Goal: Information Seeking & Learning: Find specific fact

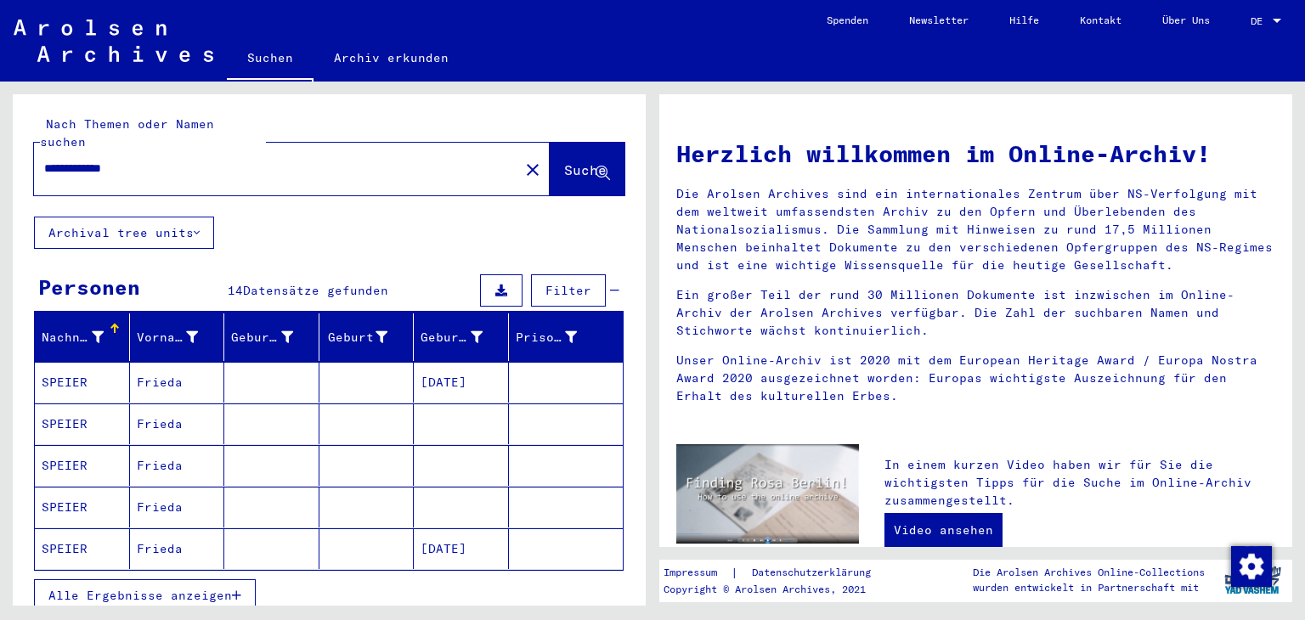
click at [84, 160] on input "**********" at bounding box center [271, 169] width 455 height 18
click at [114, 375] on mat-cell "SPEIER" at bounding box center [82, 382] width 95 height 41
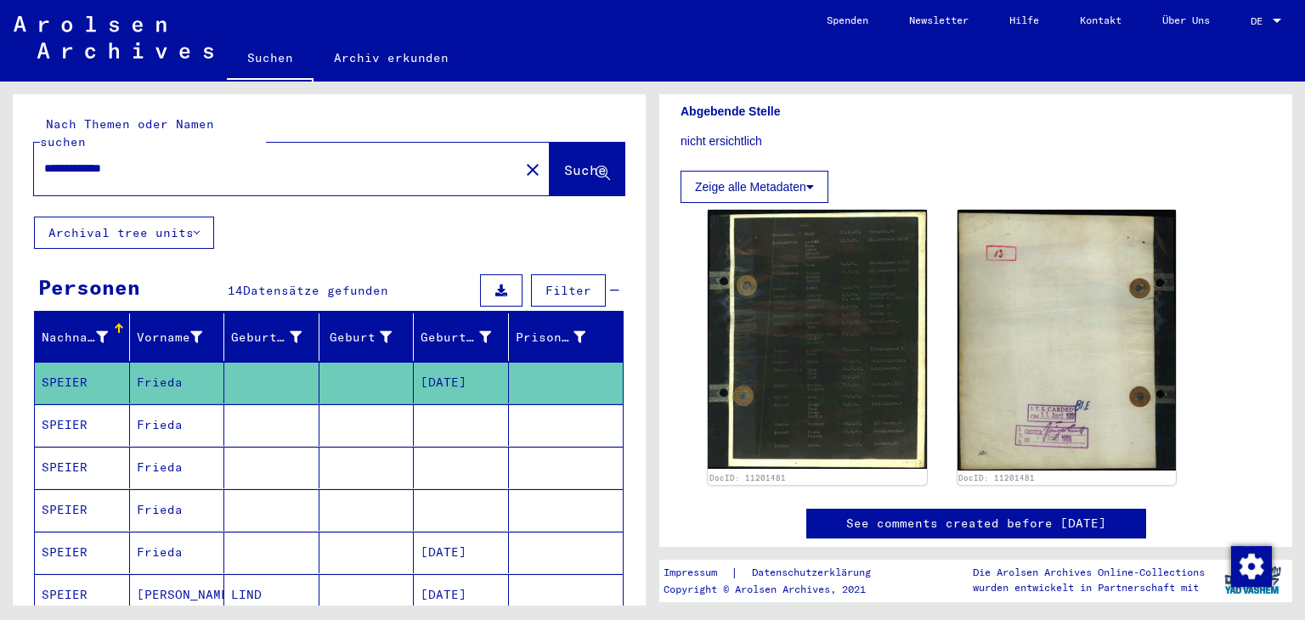
scroll to position [439, 0]
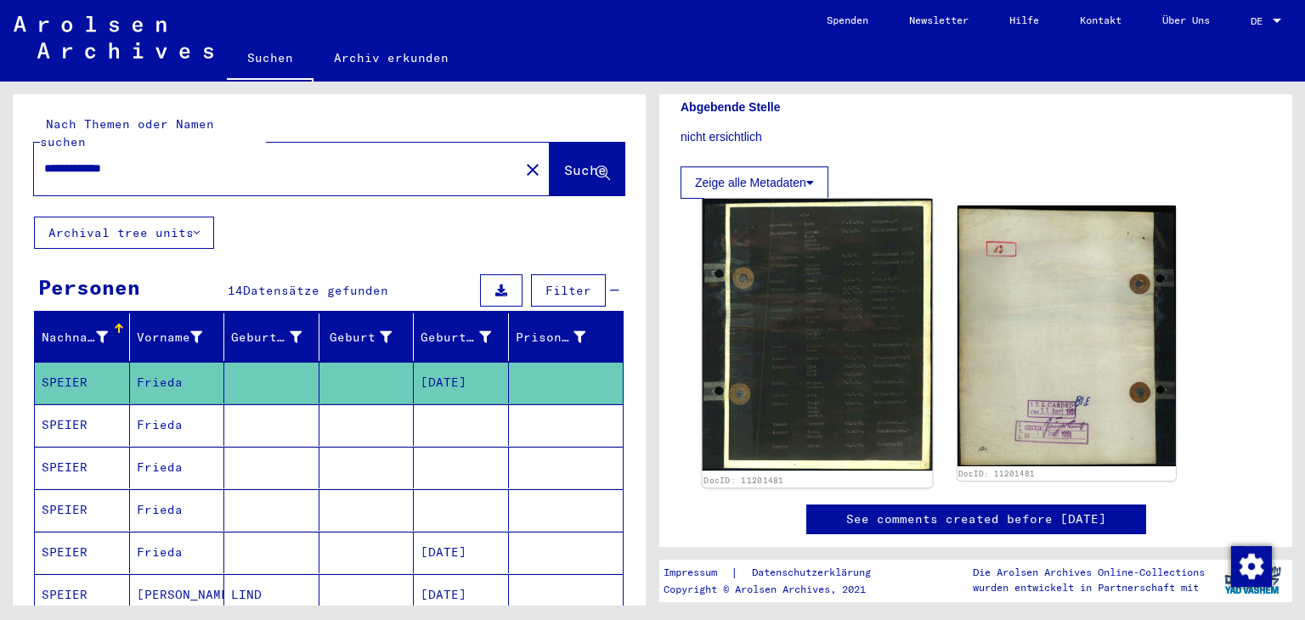
click at [830, 314] on img at bounding box center [817, 335] width 229 height 272
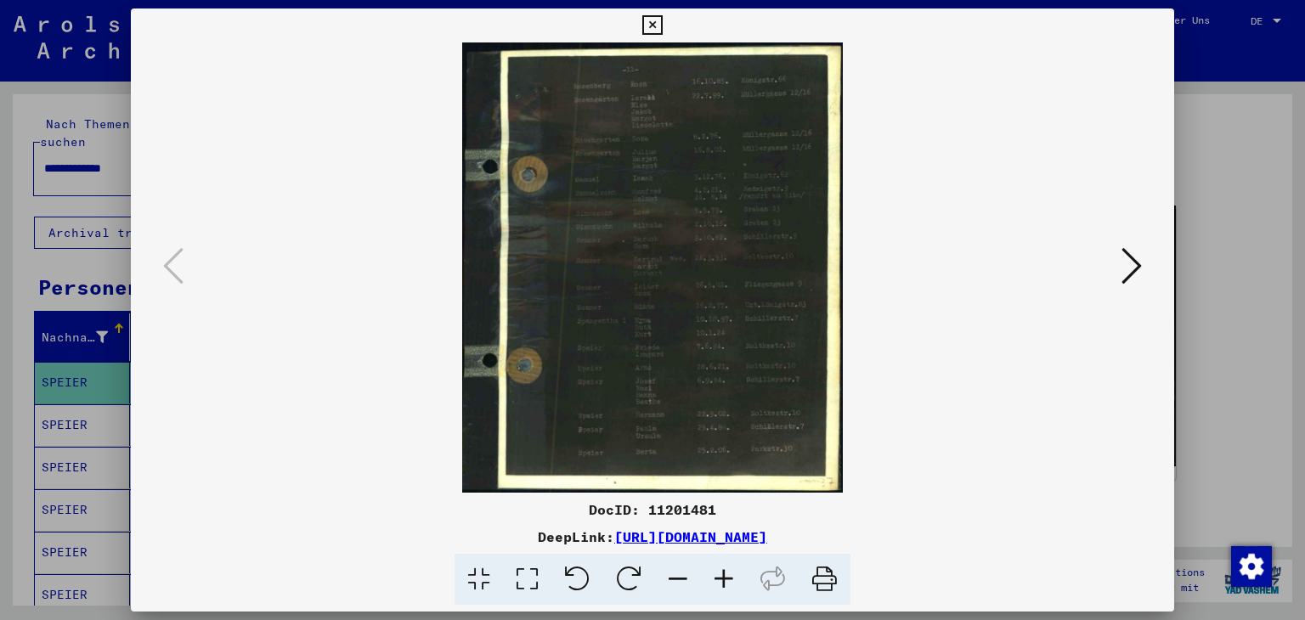
click at [656, 21] on icon at bounding box center [653, 25] width 20 height 20
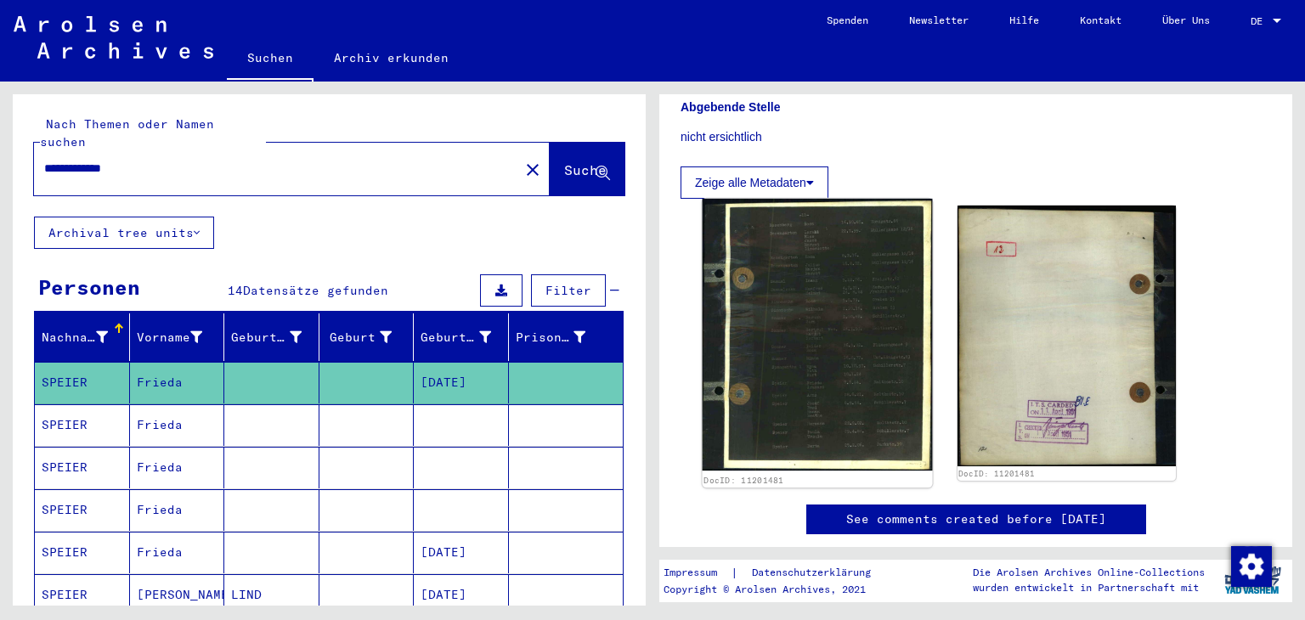
click at [831, 224] on img at bounding box center [817, 335] width 229 height 272
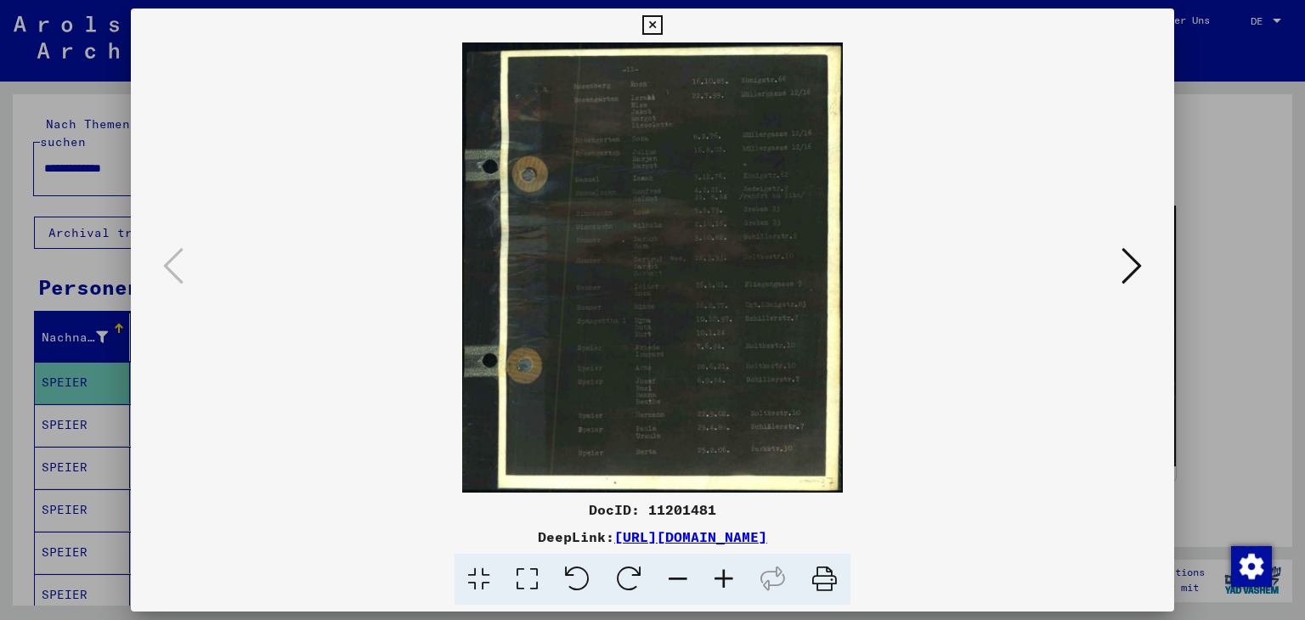
click at [831, 224] on img at bounding box center [653, 267] width 929 height 450
click at [648, 31] on icon at bounding box center [653, 25] width 20 height 20
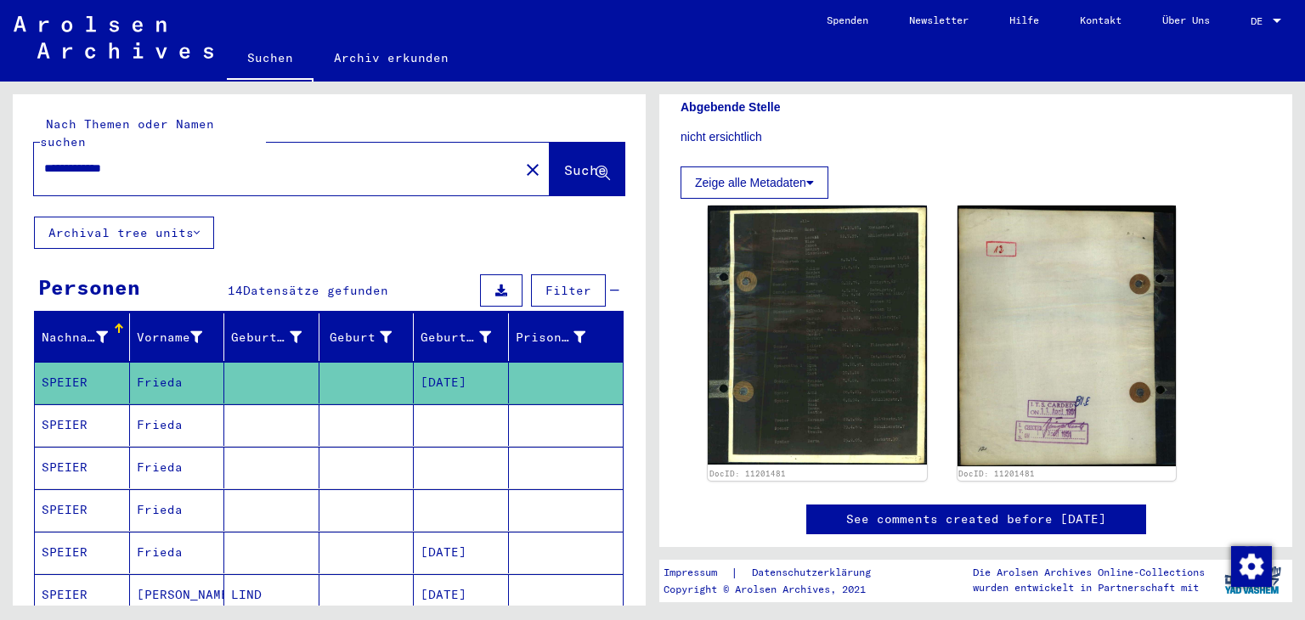
click at [449, 408] on mat-cell at bounding box center [461, 426] width 95 height 42
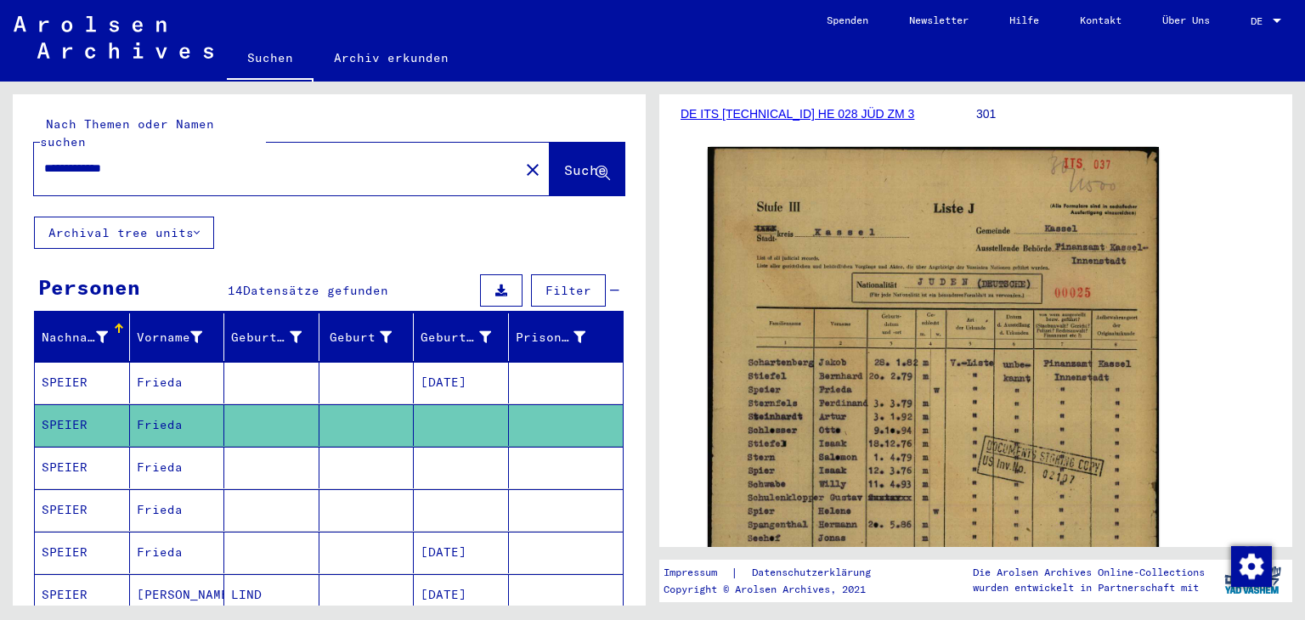
scroll to position [329, 0]
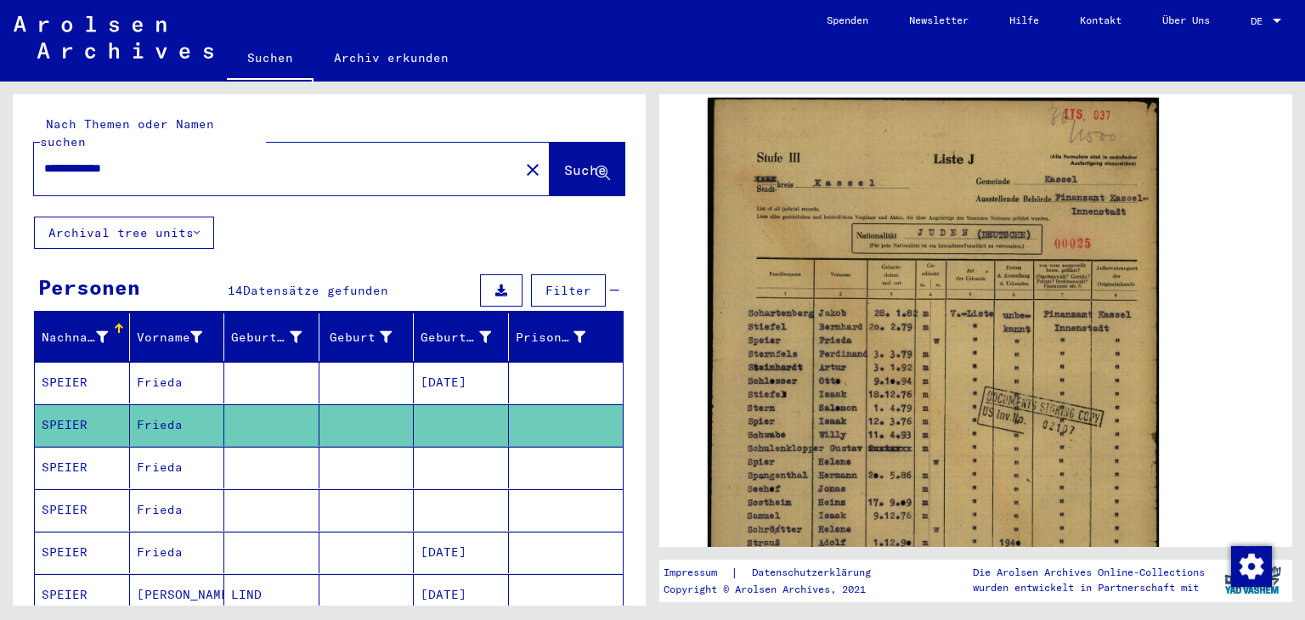
click at [210, 447] on mat-cell "Frieda" at bounding box center [177, 468] width 95 height 42
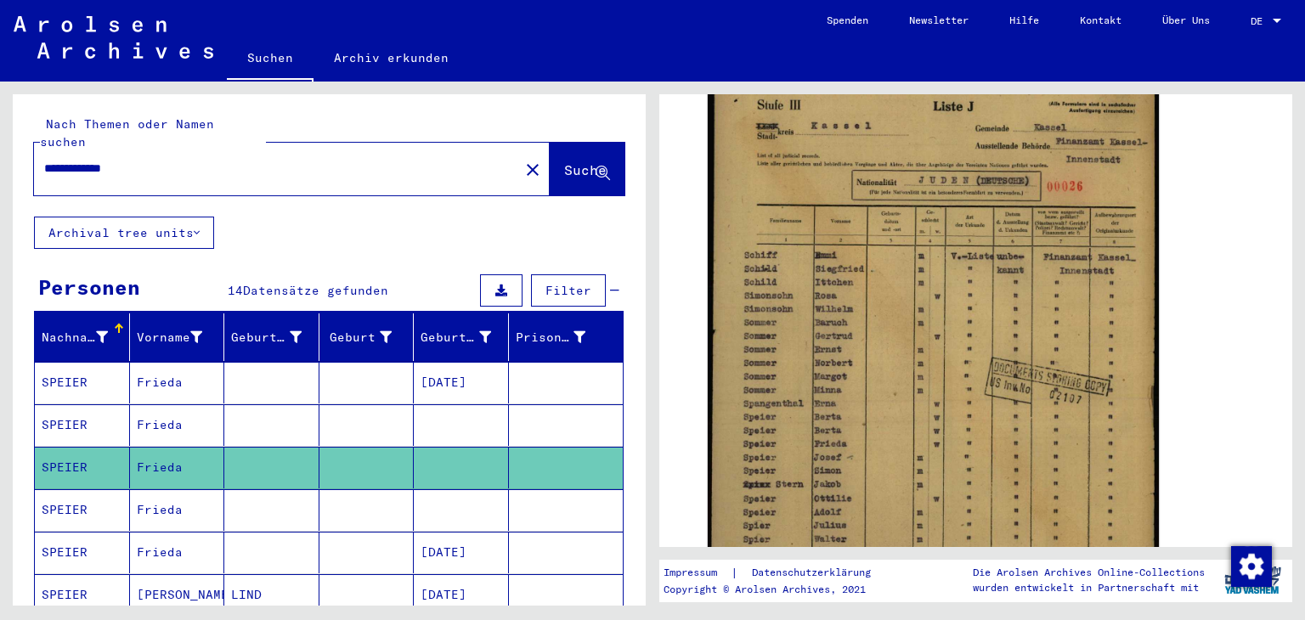
scroll to position [392, 0]
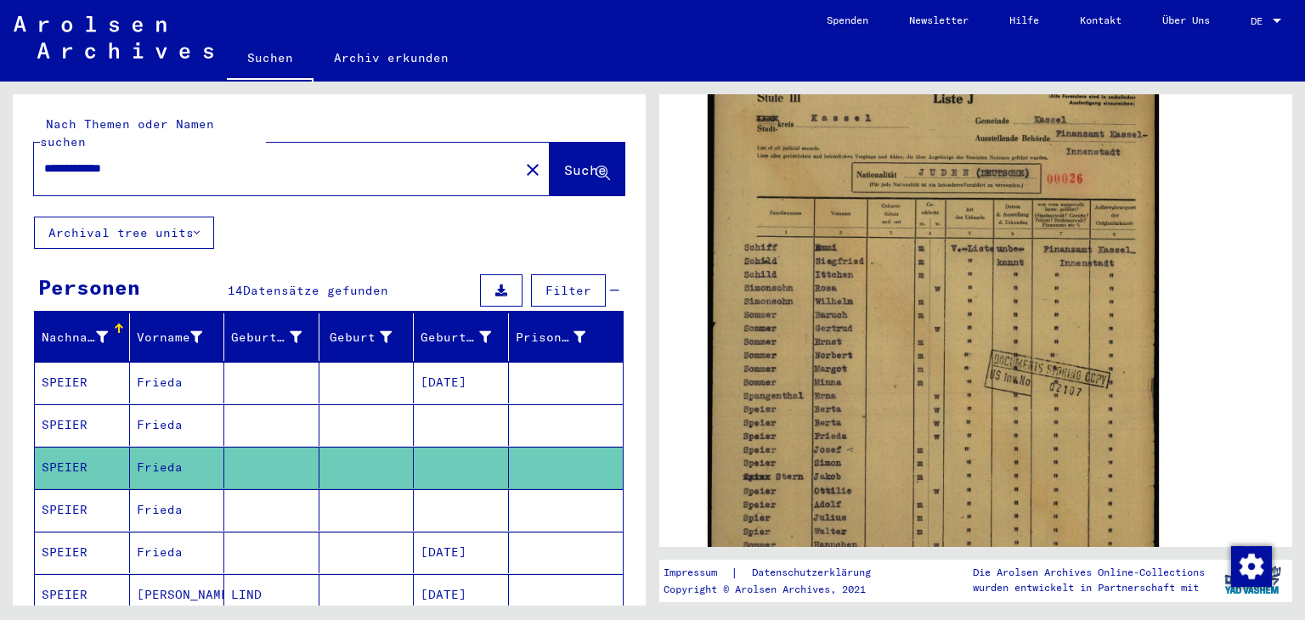
click at [416, 532] on mat-cell "[DATE]" at bounding box center [461, 553] width 95 height 42
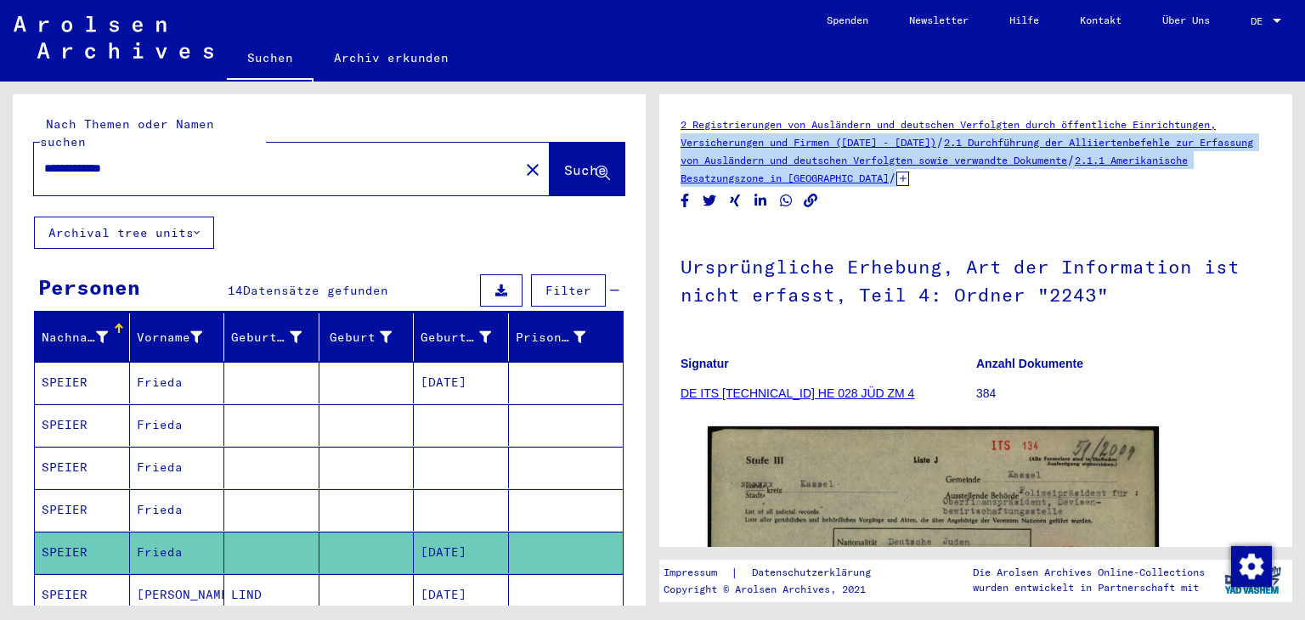
drag, startPoint x: 1294, startPoint y: 129, endPoint x: 1293, endPoint y: 181, distance: 51.9
click at [1293, 181] on div "2 Registrierungen von Ausländern und deutschen Verfolgten durch öffentliche Ein…" at bounding box center [980, 344] width 653 height 524
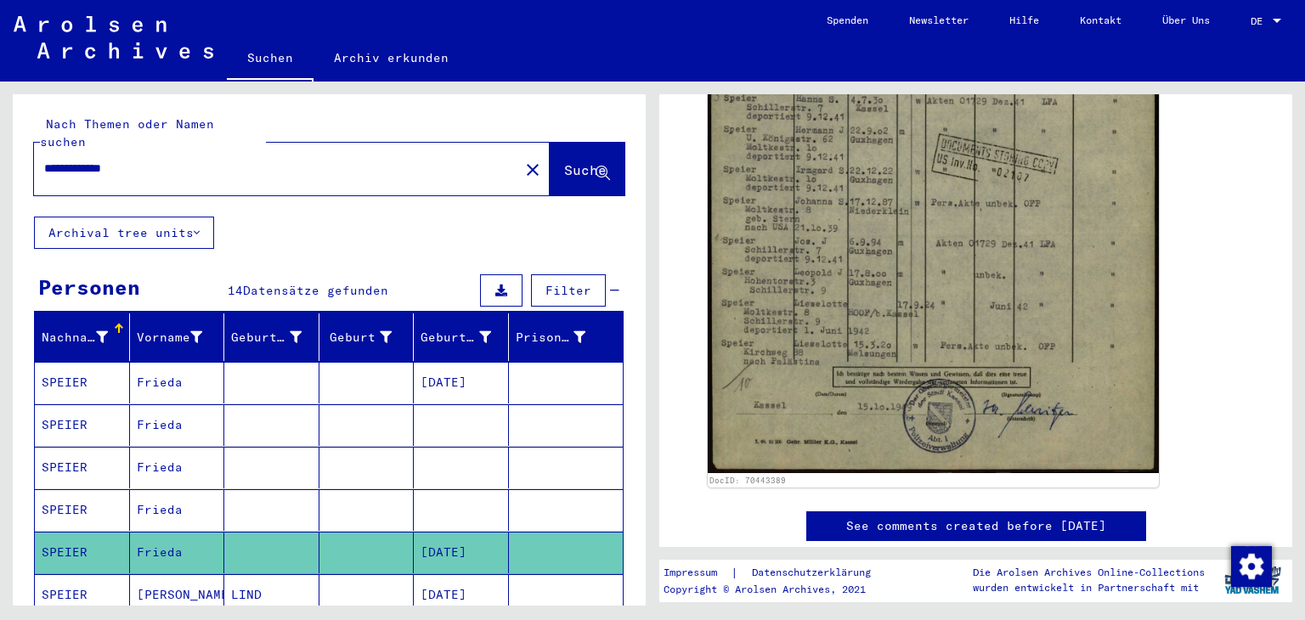
scroll to position [634, 0]
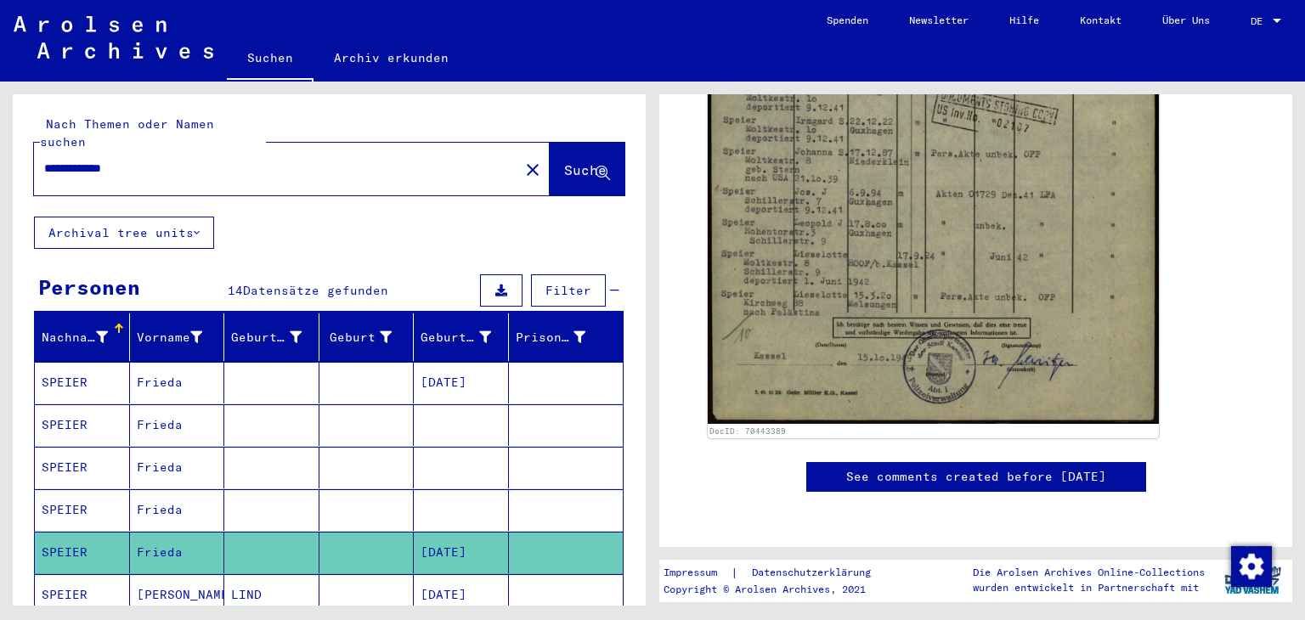
drag, startPoint x: 75, startPoint y: 152, endPoint x: 0, endPoint y: 148, distance: 74.9
click at [0, 148] on div "**********" at bounding box center [326, 344] width 653 height 524
type input "**********"
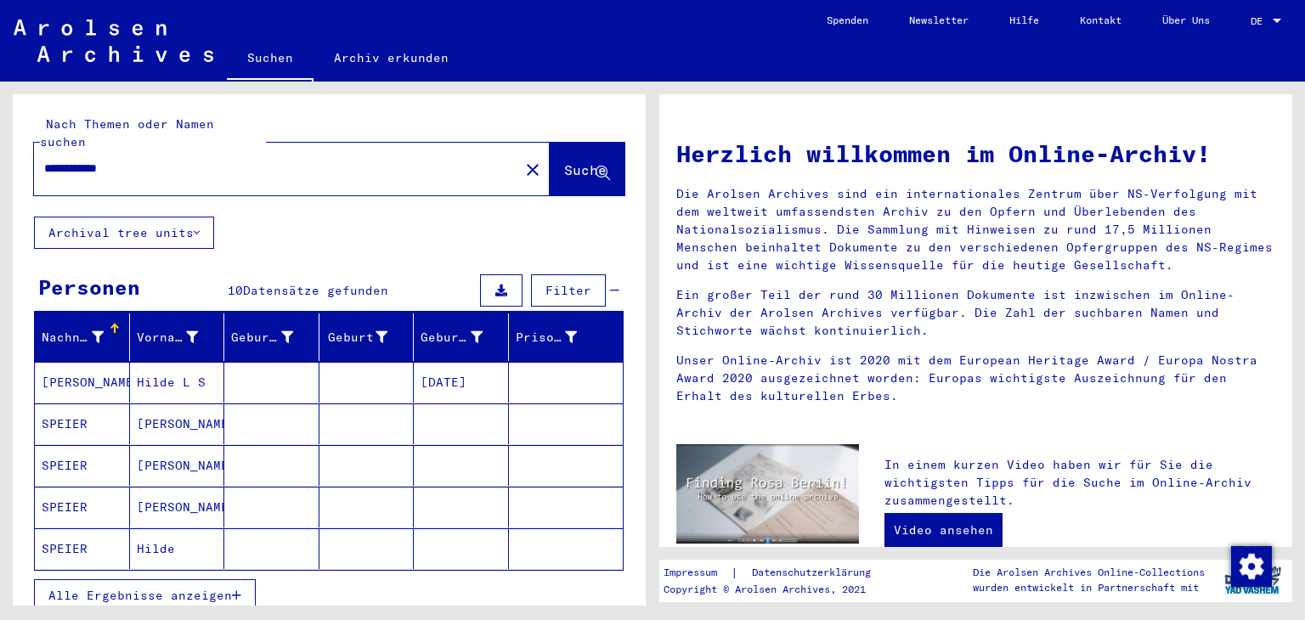
click at [178, 404] on mat-cell "[PERSON_NAME]" at bounding box center [177, 424] width 95 height 41
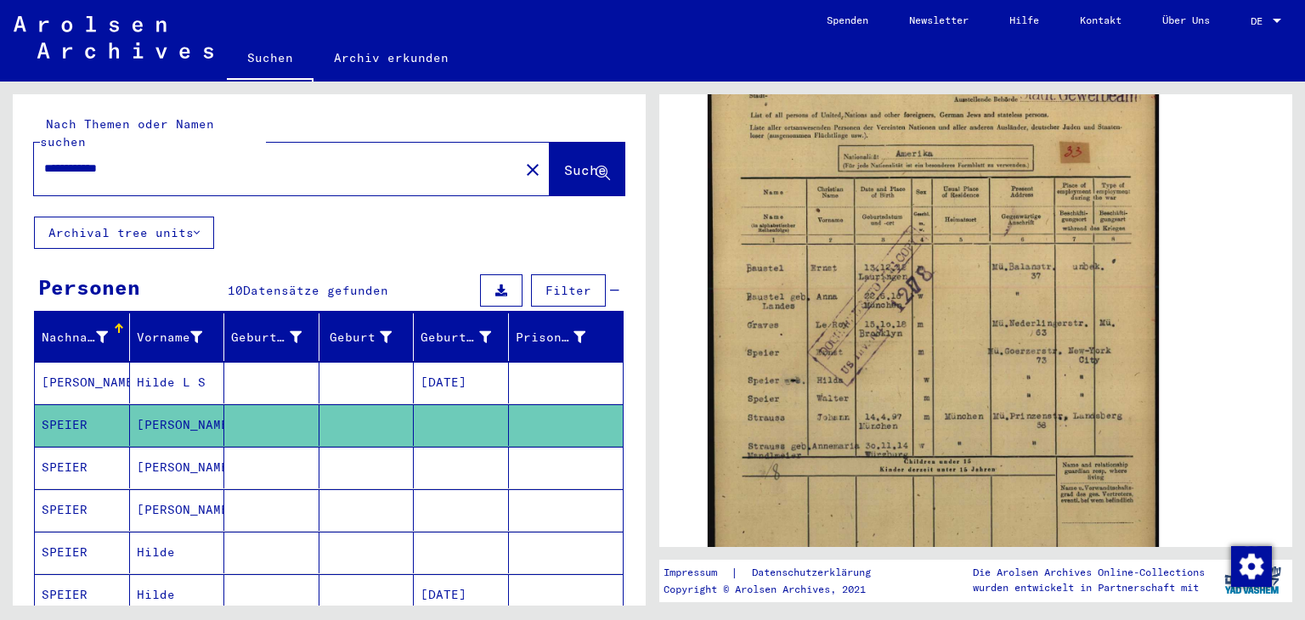
scroll to position [406, 0]
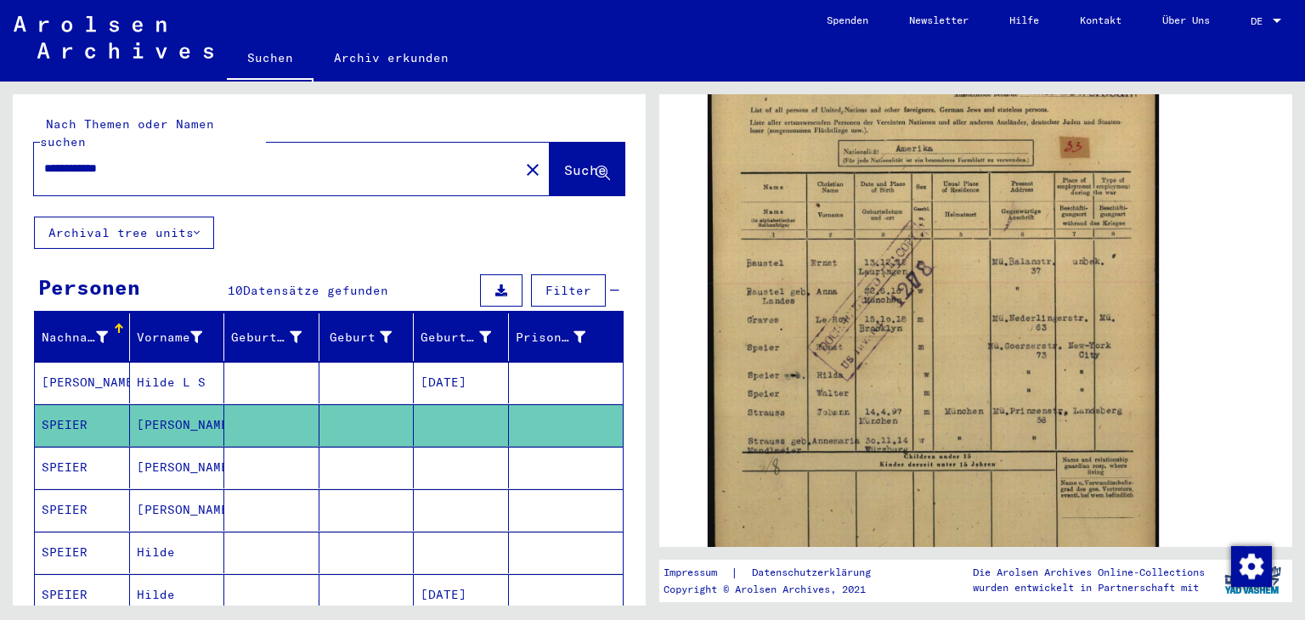
click at [161, 447] on mat-cell "[PERSON_NAME]" at bounding box center [177, 468] width 95 height 42
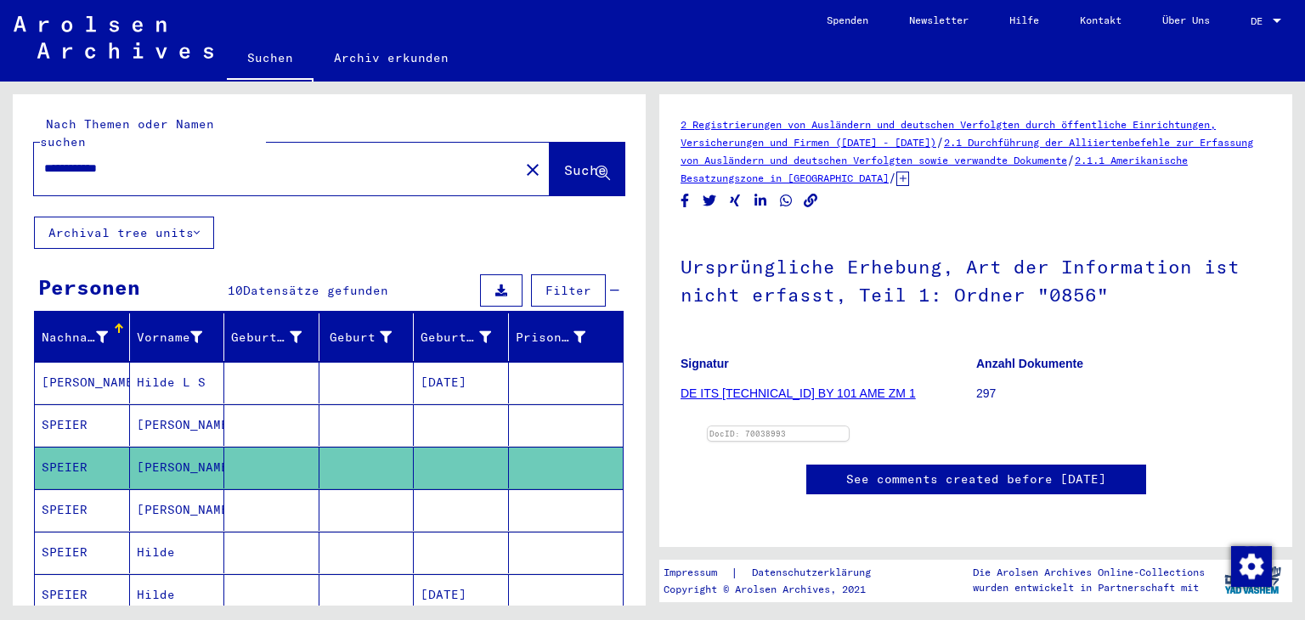
click at [153, 490] on mat-cell "[PERSON_NAME]" at bounding box center [177, 511] width 95 height 42
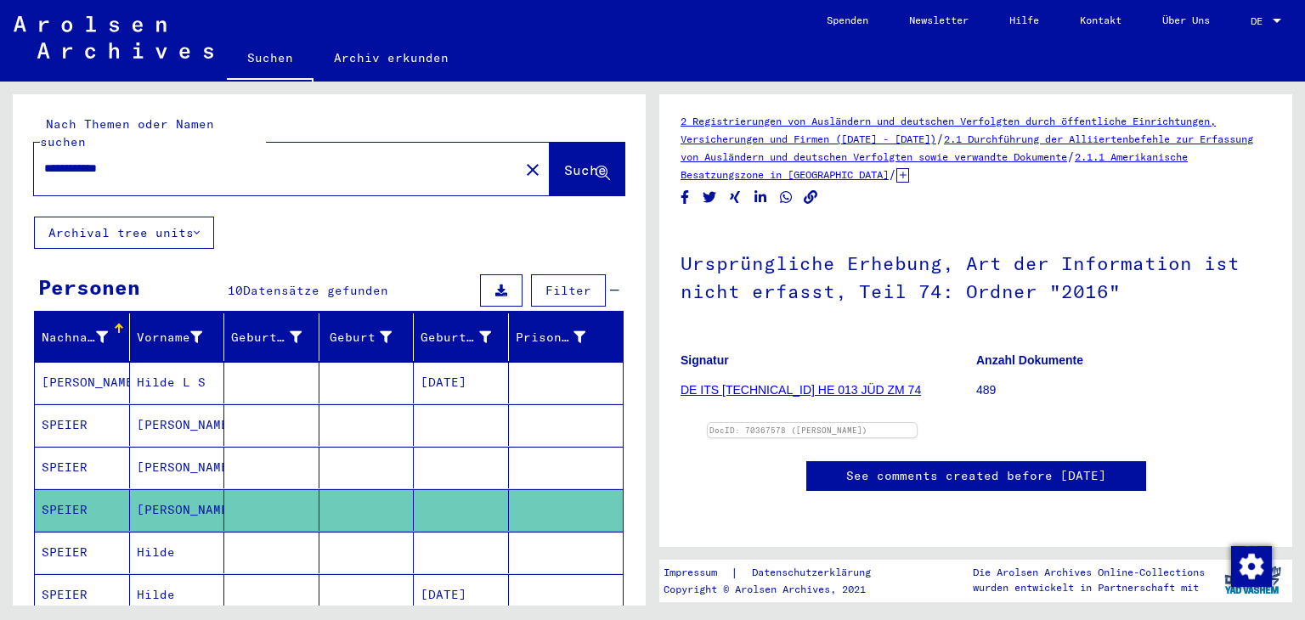
scroll to position [357, 0]
click at [357, 545] on mat-cell at bounding box center [367, 553] width 95 height 42
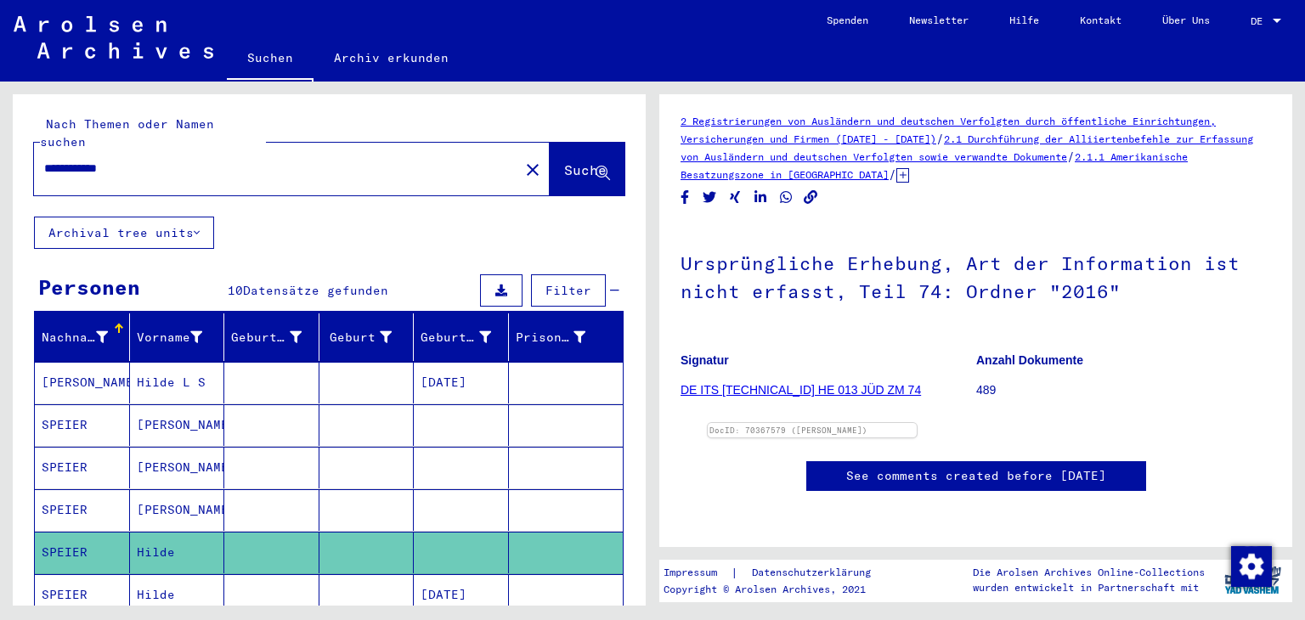
scroll to position [434, 0]
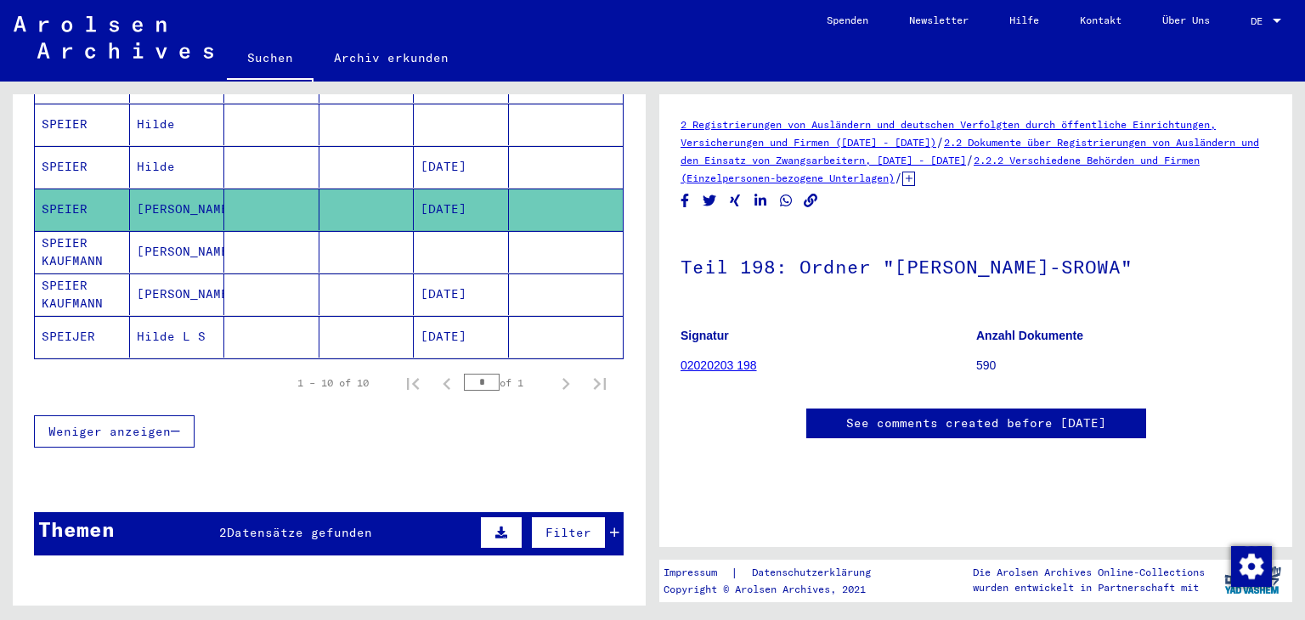
scroll to position [426, 0]
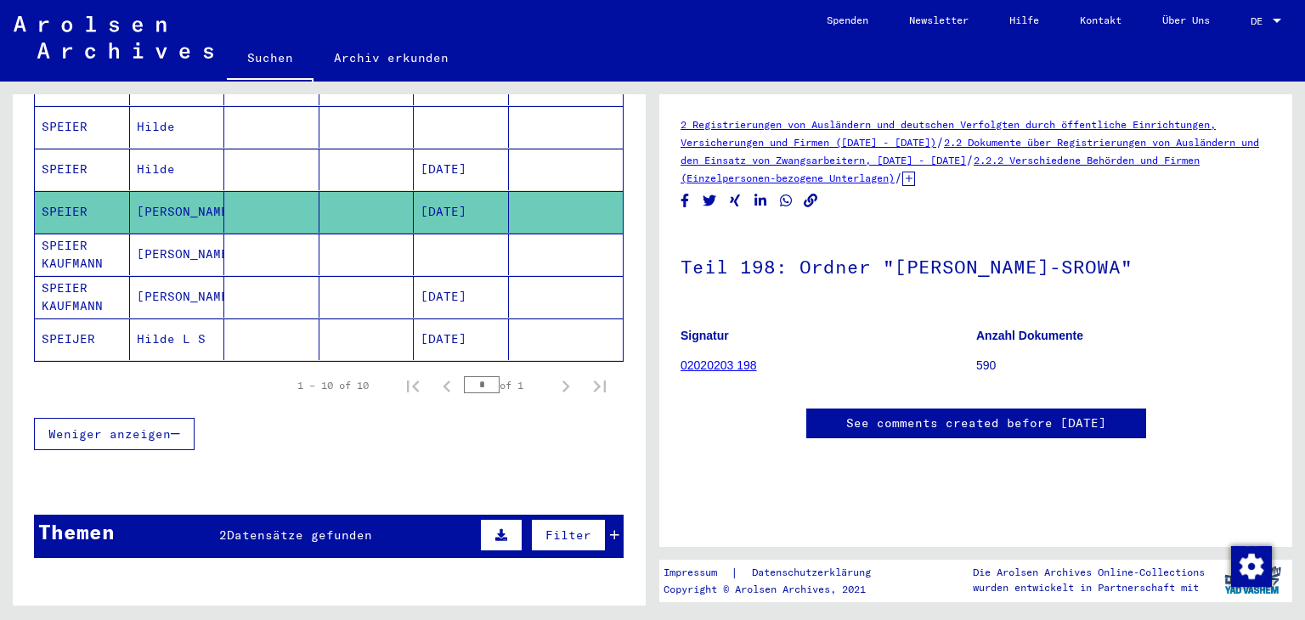
click at [382, 515] on div "Themen 2 Datensätze gefunden Filter" at bounding box center [329, 536] width 590 height 43
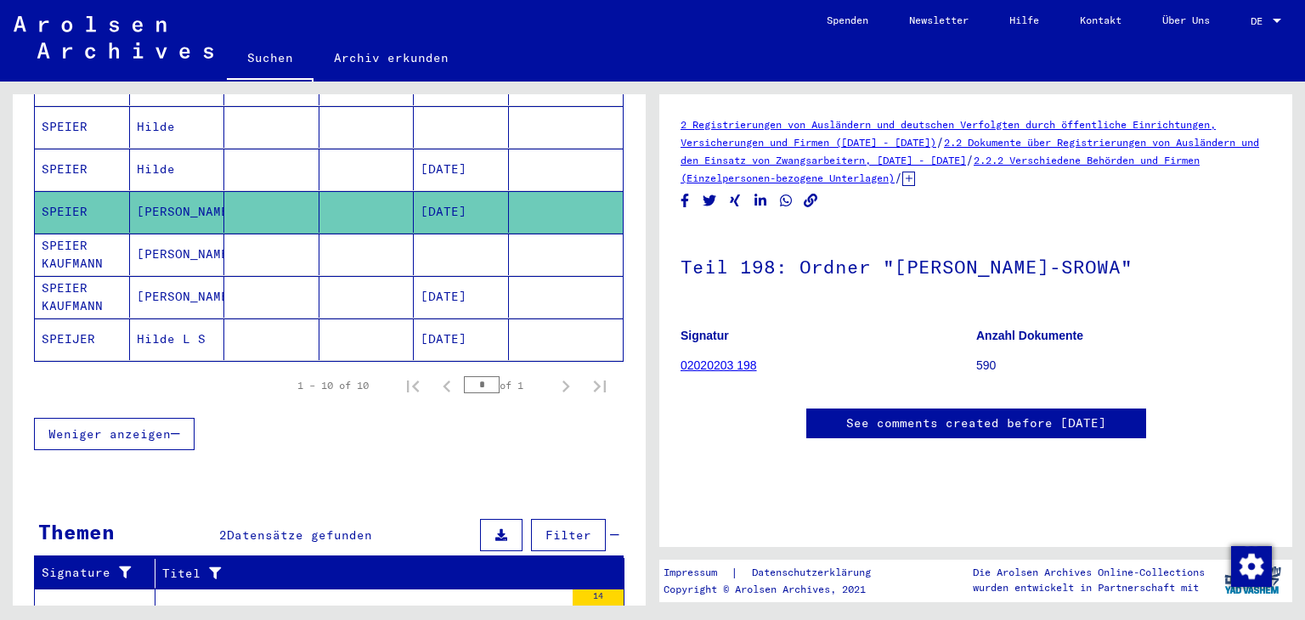
click at [360, 603] on div "Schriftgut des ITS und seiner Vorgänger > Bearbeitung von Anfragen > Fallbezoge…" at bounding box center [366, 615] width 396 height 24
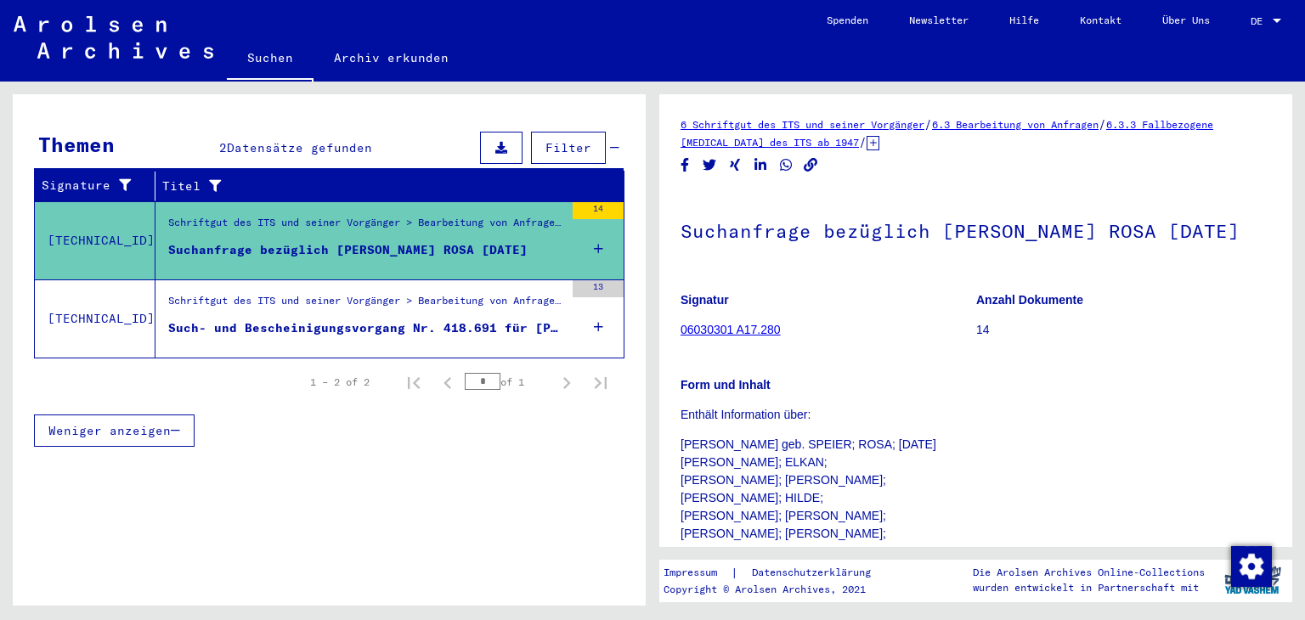
click at [442, 293] on div "Schriftgut des ITS und seiner Vorgänger > Bearbeitung von Anfragen > Fallbezoge…" at bounding box center [366, 305] width 396 height 24
